Goal: Information Seeking & Learning: Learn about a topic

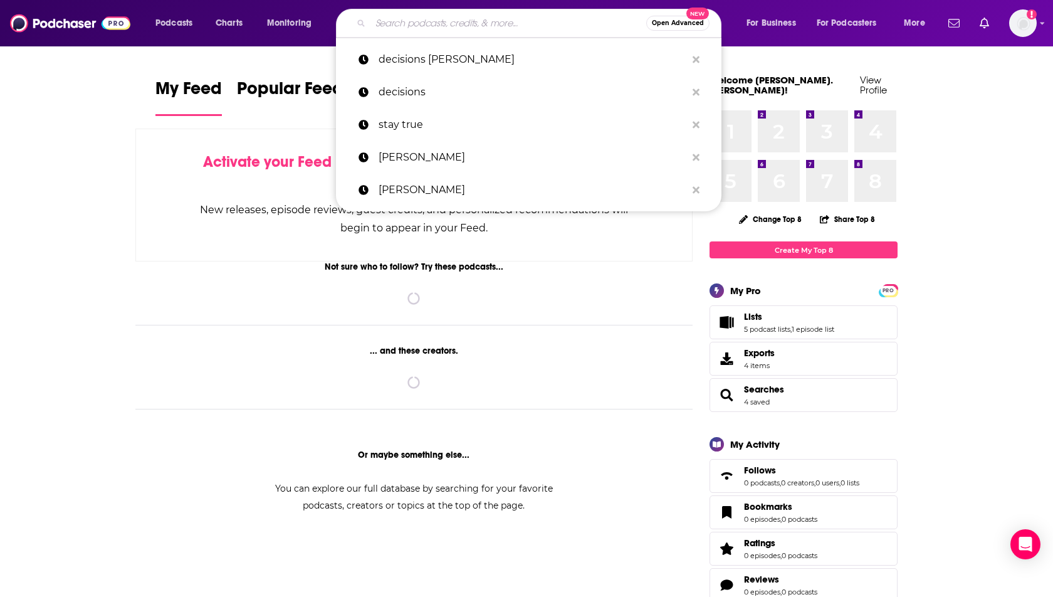
click at [413, 27] on input "Search podcasts, credits, & more..." at bounding box center [508, 23] width 276 height 20
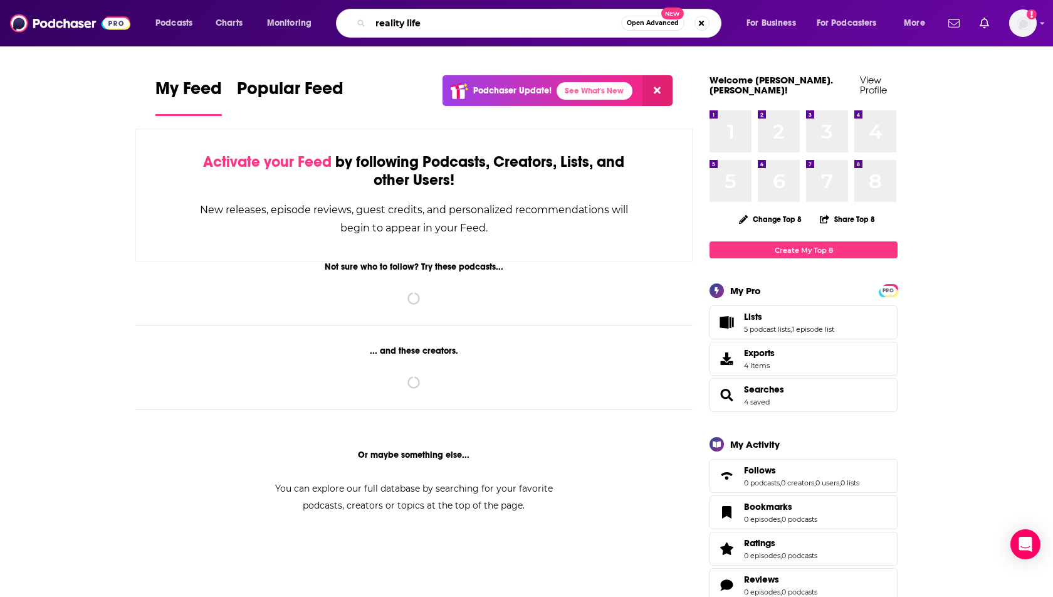
type input "reality life"
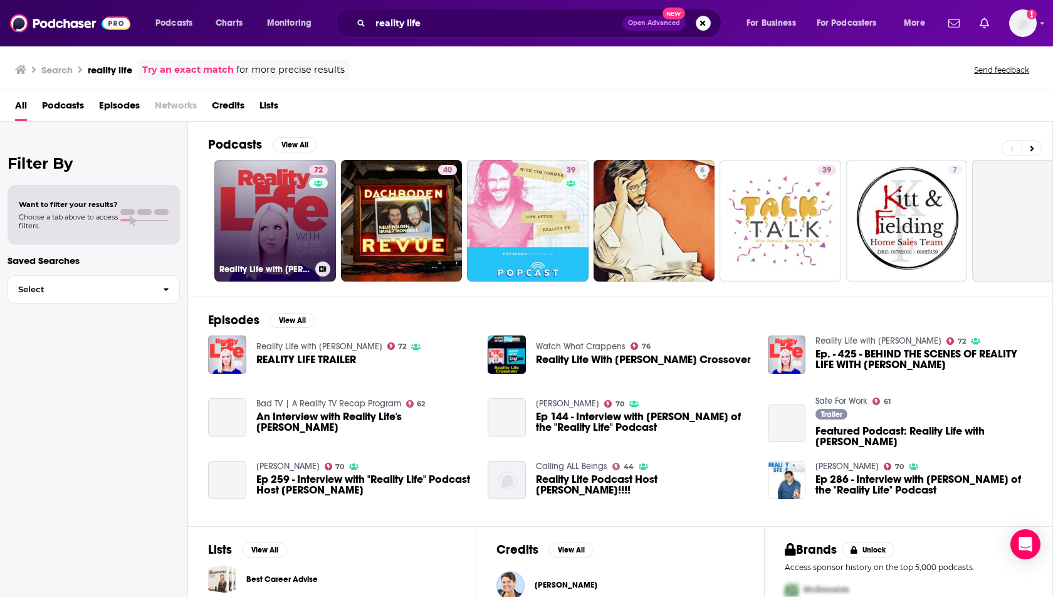
click at [276, 218] on link "72 Reality Life with [PERSON_NAME]" at bounding box center [275, 221] width 122 height 122
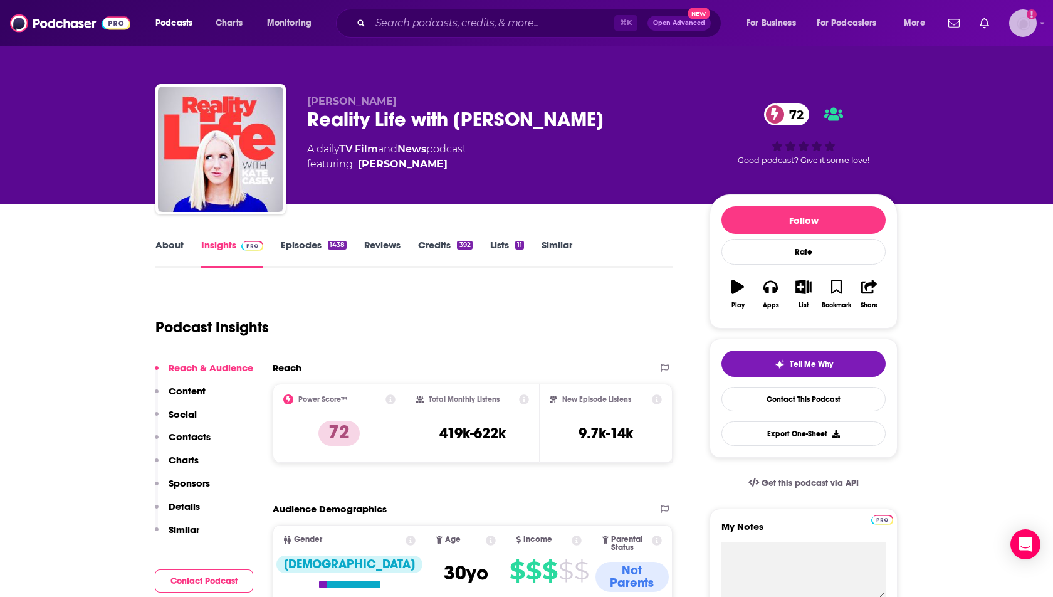
click at [1024, 31] on img "Logged in as heidi.egloff" at bounding box center [1023, 23] width 28 height 28
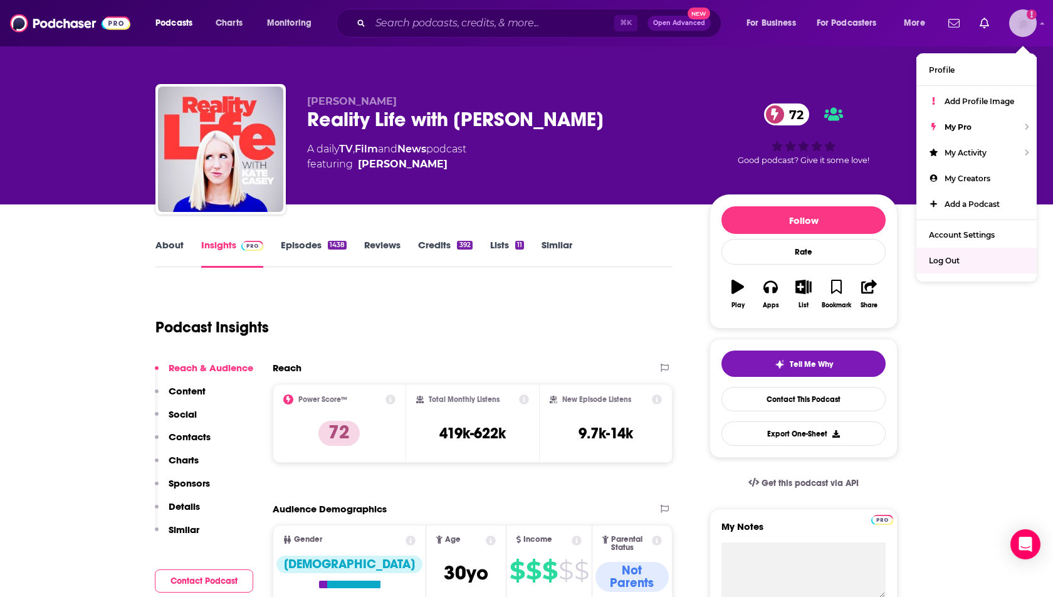
click at [954, 256] on span "Log Out" at bounding box center [944, 260] width 31 height 9
